Goal: Transaction & Acquisition: Register for event/course

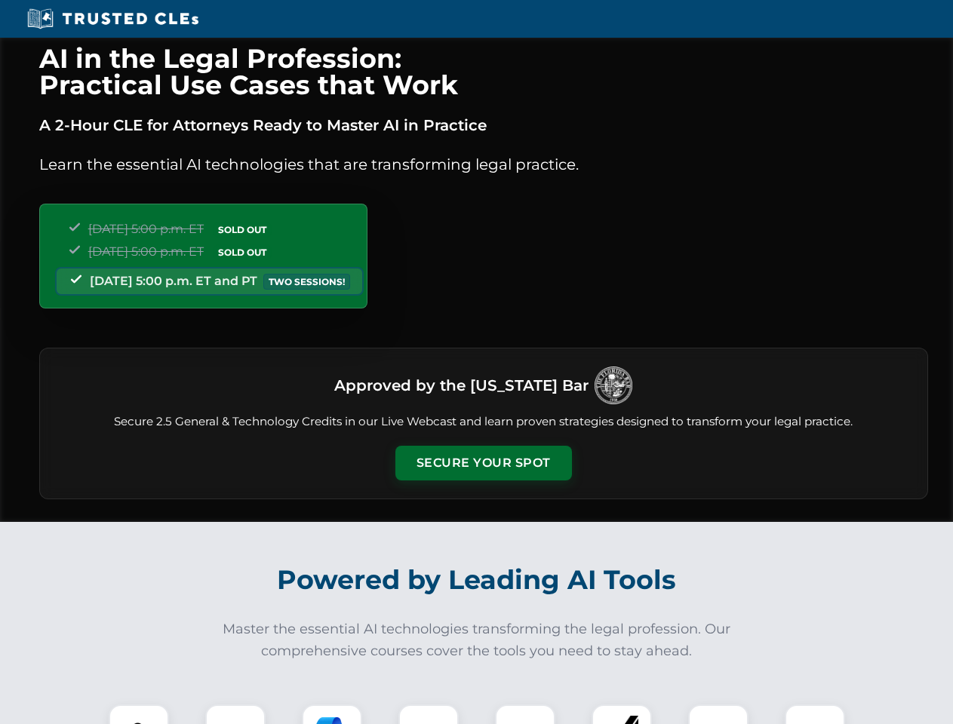
click at [483, 463] on button "Secure Your Spot" at bounding box center [483, 463] width 176 height 35
click at [139, 714] on img at bounding box center [139, 735] width 44 height 44
click at [235, 714] on div at bounding box center [235, 734] width 60 height 60
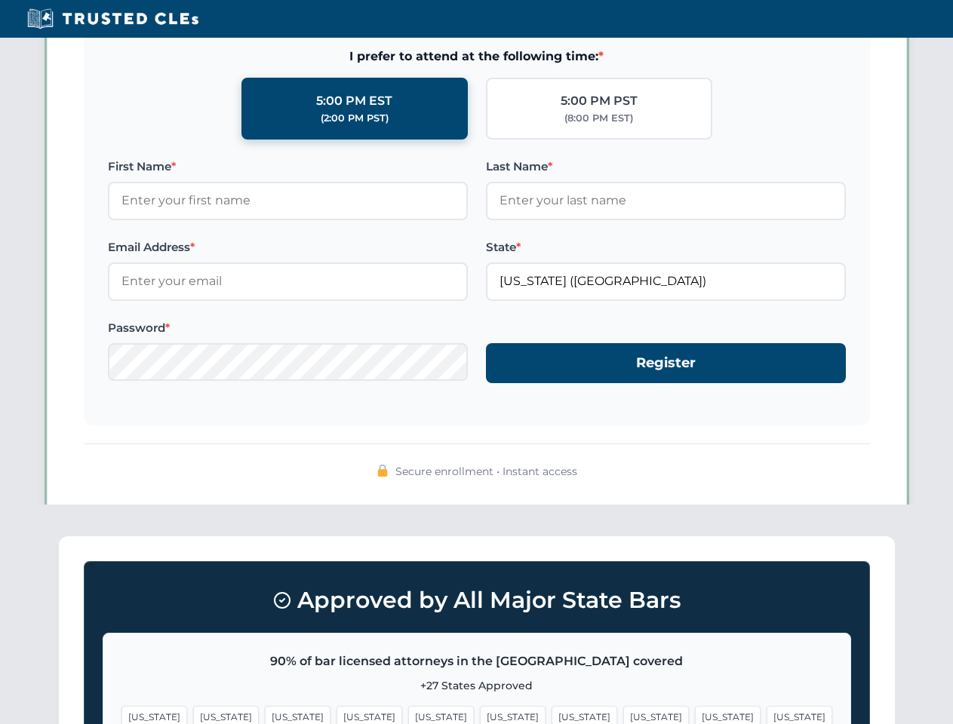
click at [695, 714] on span "[US_STATE]" at bounding box center [728, 717] width 66 height 22
